Goal: Find specific fact: Find specific fact

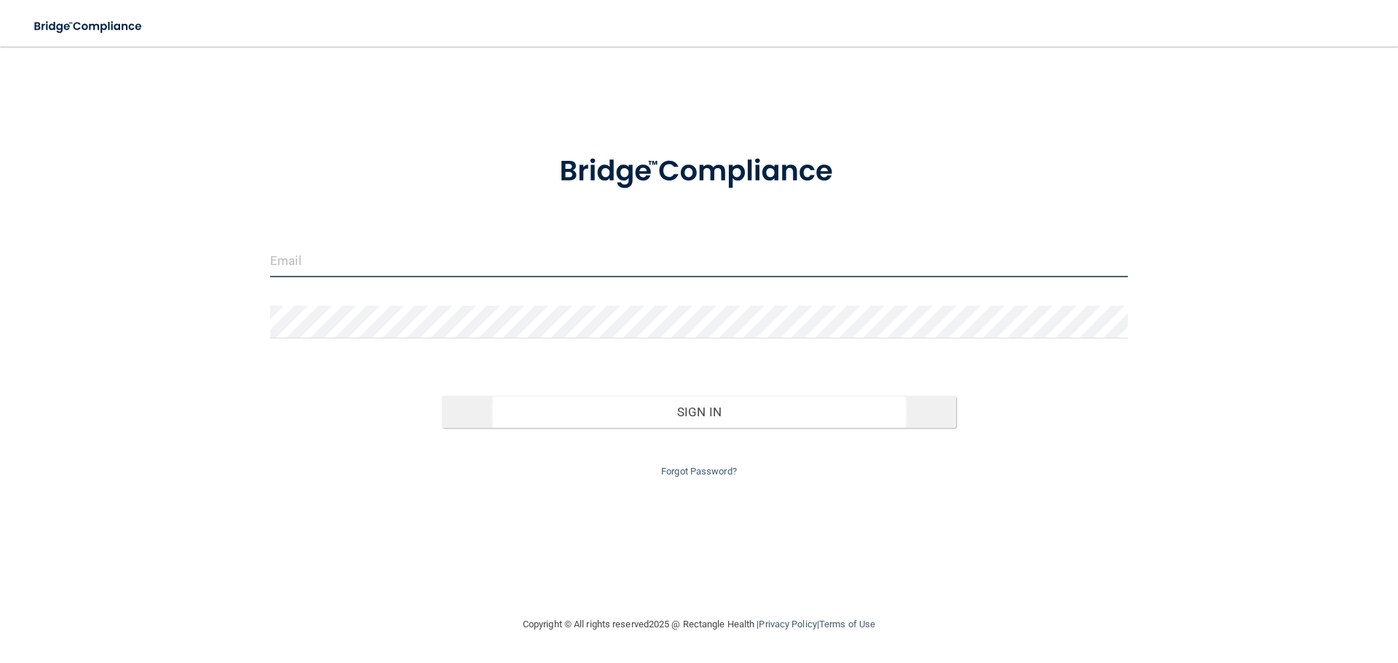
type input "[EMAIL_ADDRESS][DOMAIN_NAME]"
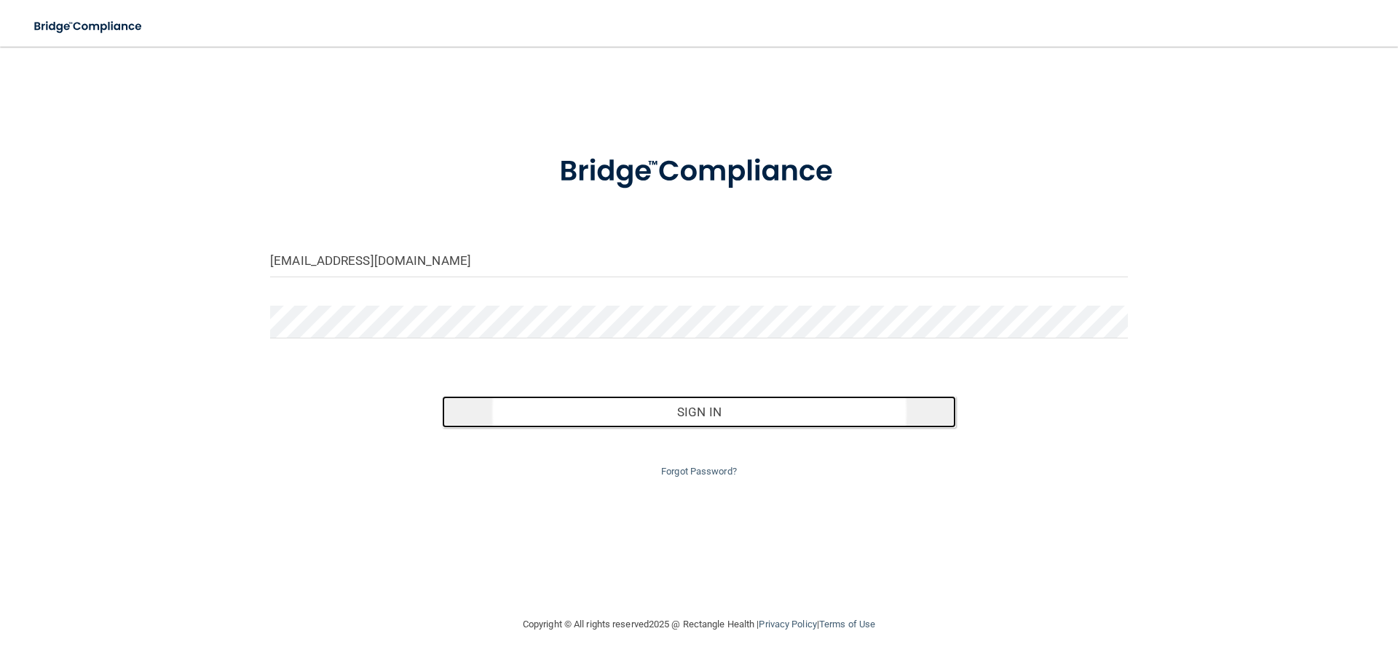
click at [690, 411] on button "Sign In" at bounding box center [699, 412] width 515 height 32
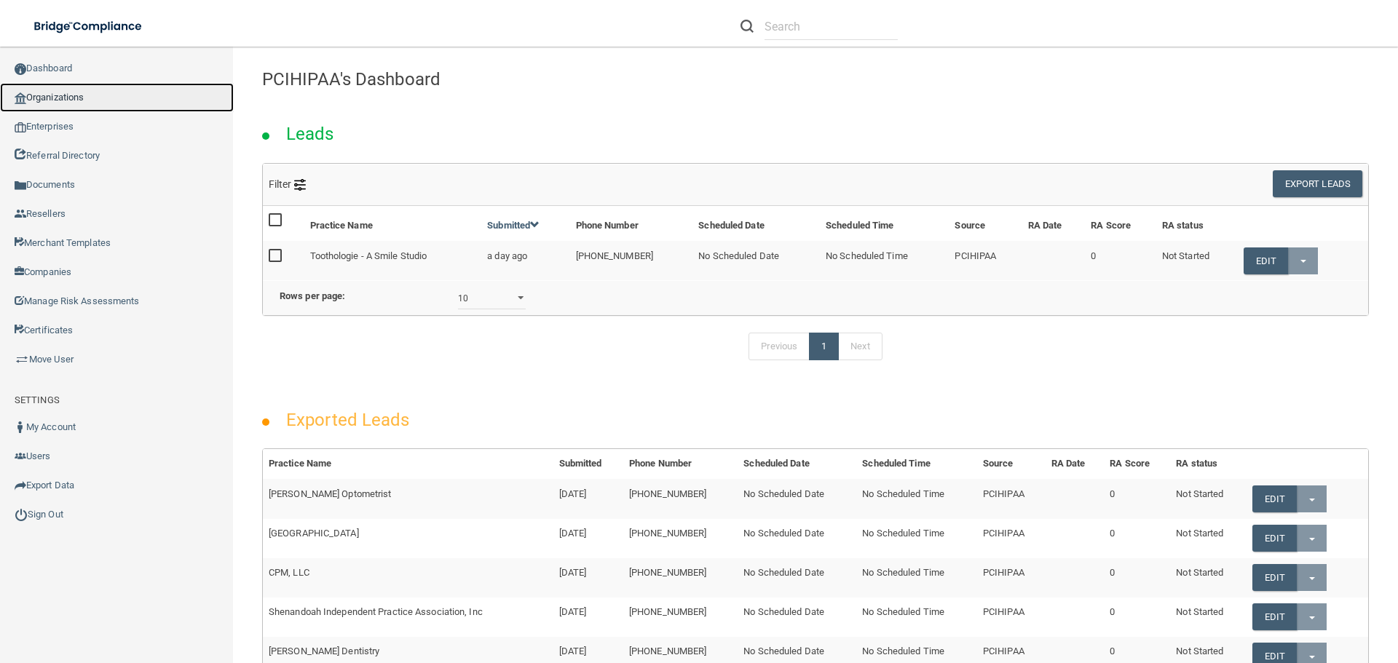
click at [100, 97] on link "Organizations" at bounding box center [117, 97] width 234 height 29
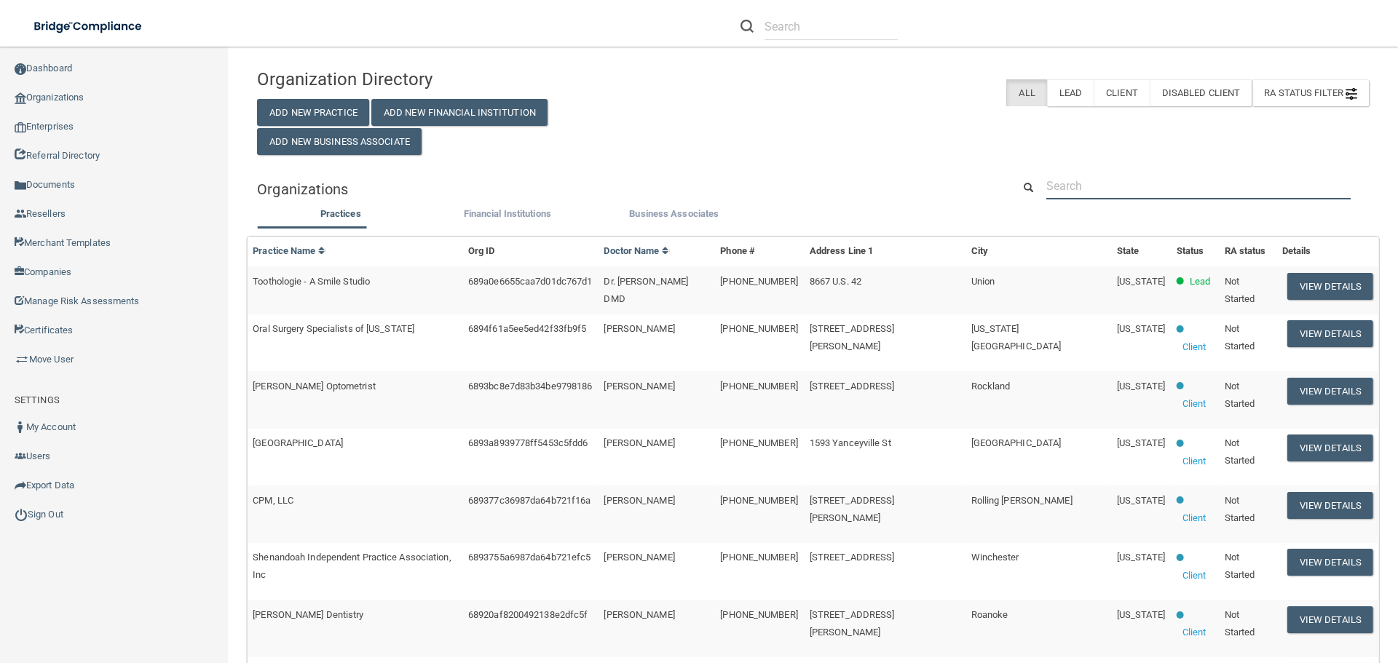
click at [1102, 184] on input "text" at bounding box center [1199, 186] width 304 height 27
paste input "[PERSON_NAME] DENTAL CARE"
type input "[PERSON_NAME] DENTAL CARE"
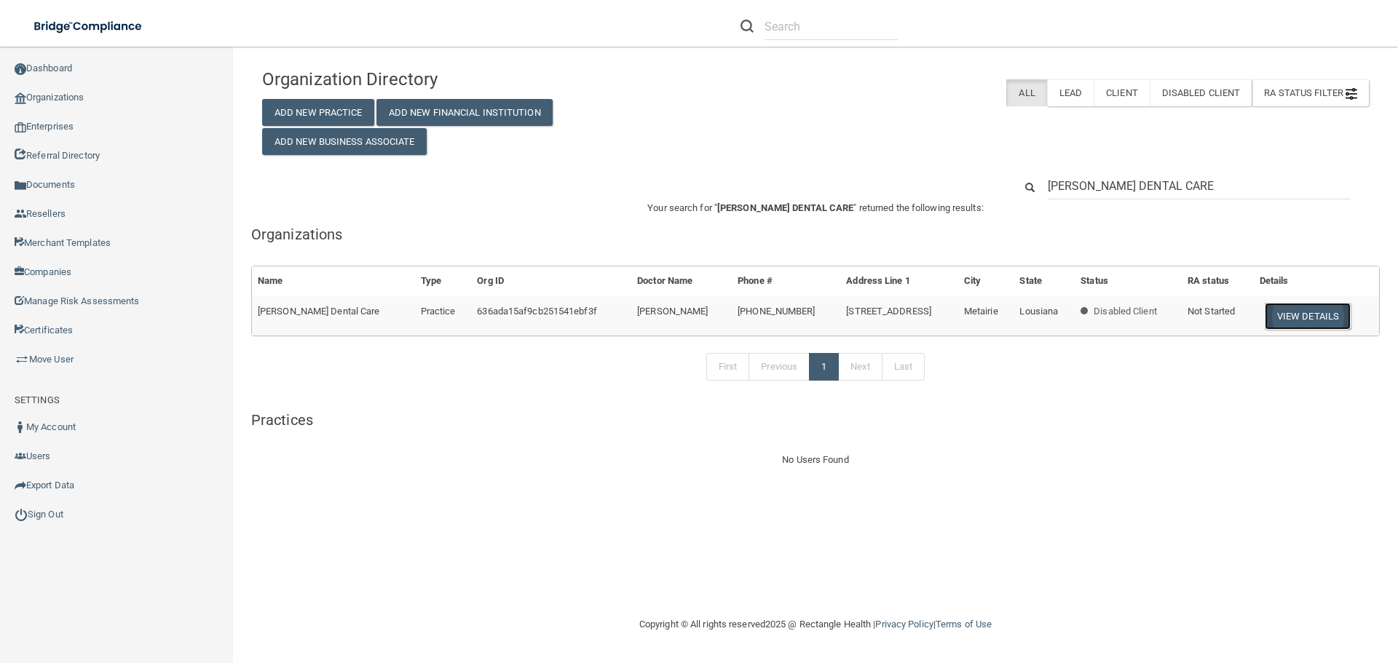
click at [1299, 319] on button "View Details" at bounding box center [1308, 316] width 86 height 27
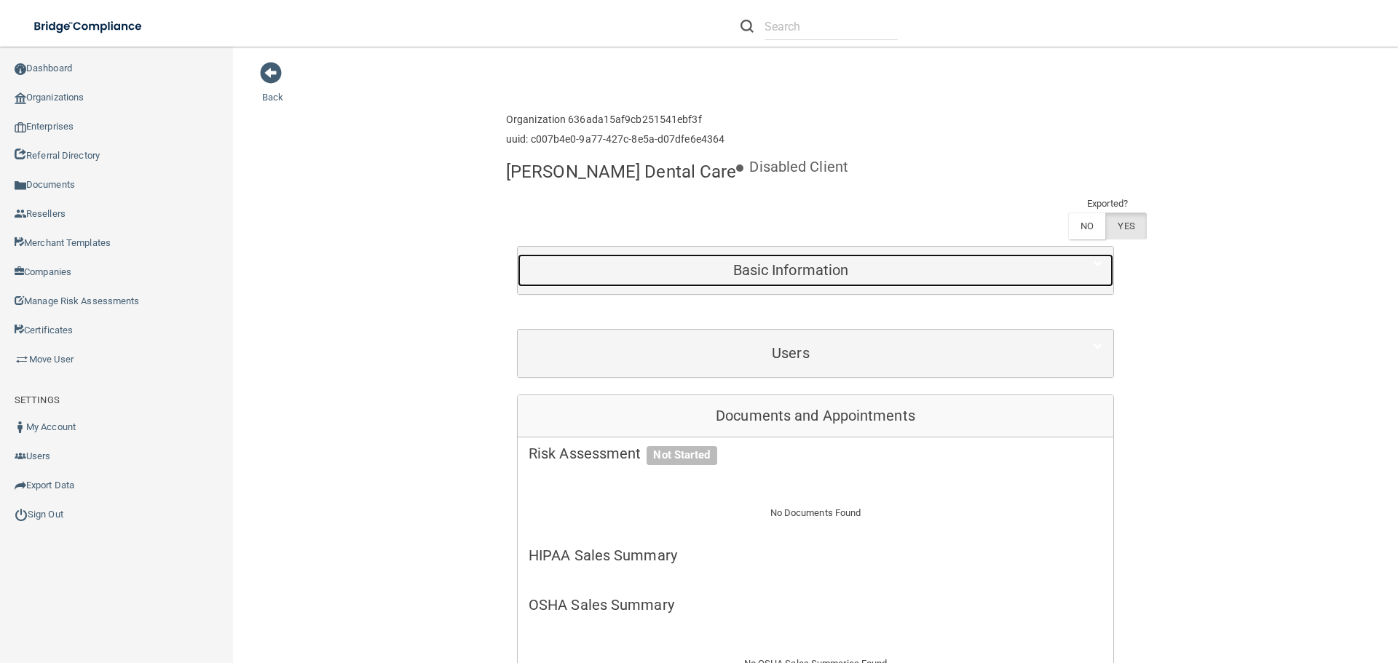
click at [805, 262] on h5 "Basic Information" at bounding box center [791, 270] width 524 height 16
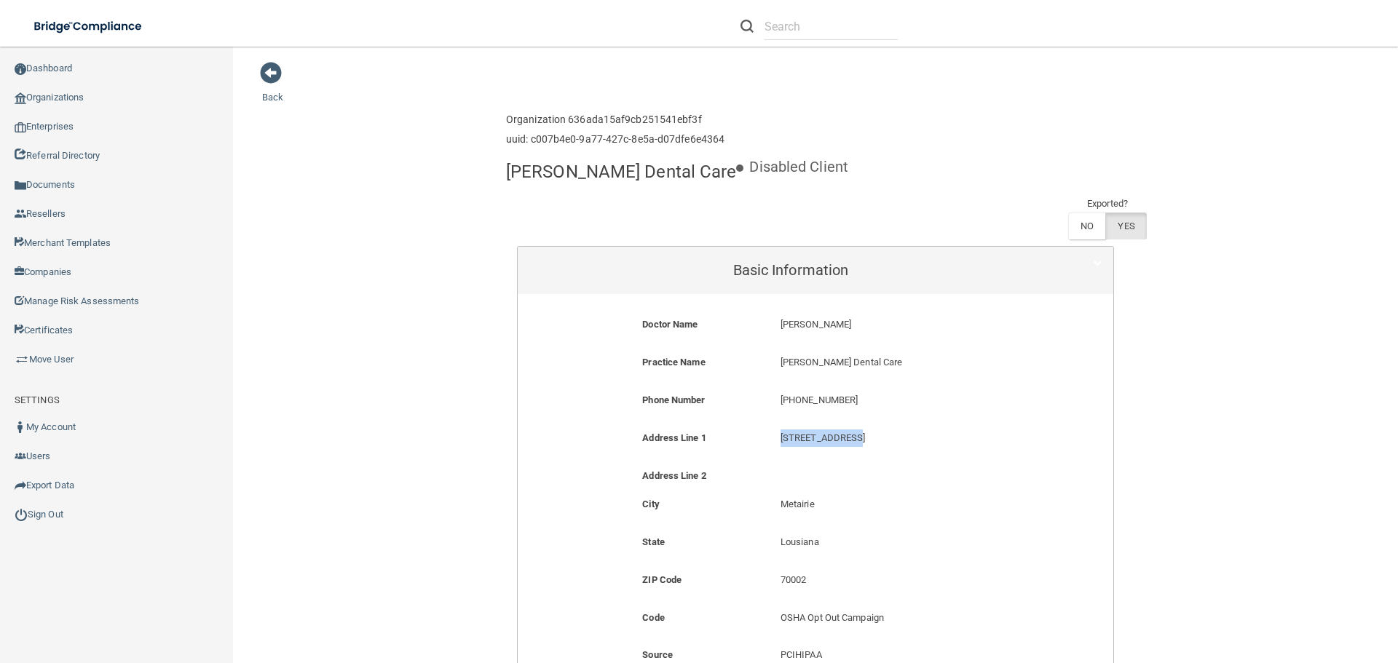
drag, startPoint x: 849, startPoint y: 397, endPoint x: 773, endPoint y: 399, distance: 75.8
click at [773, 430] on div "[STREET_ADDRESS][GEOGRAPHIC_DATA][STREET_ADDRESS]" at bounding box center [908, 443] width 276 height 27
copy p "[STREET_ADDRESS]"
click at [66, 521] on link "Sign Out" at bounding box center [117, 514] width 234 height 29
